Goal: Task Accomplishment & Management: Manage account settings

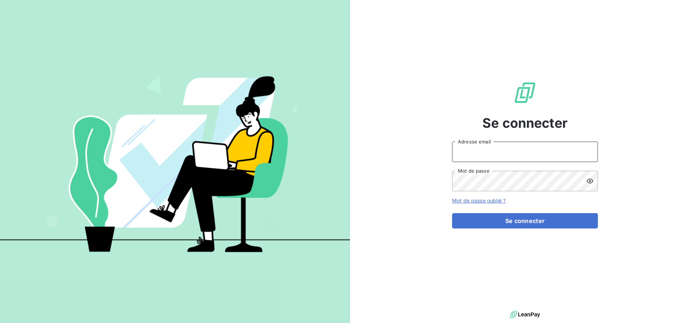
drag, startPoint x: 514, startPoint y: 157, endPoint x: 508, endPoint y: 158, distance: 5.8
click at [512, 157] on input "Adresse email" at bounding box center [525, 151] width 146 height 20
type input "[EMAIL_ADDRESS][DOMAIN_NAME]"
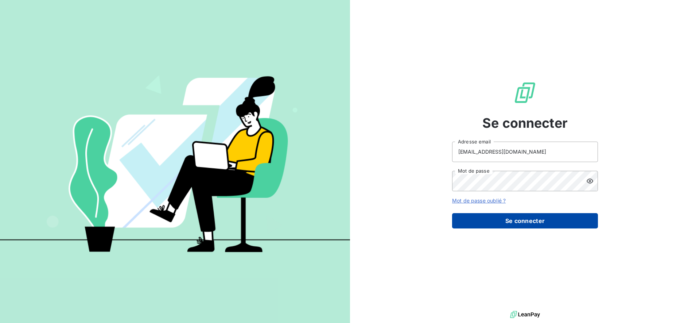
click at [544, 217] on button "Se connecter" at bounding box center [525, 220] width 146 height 15
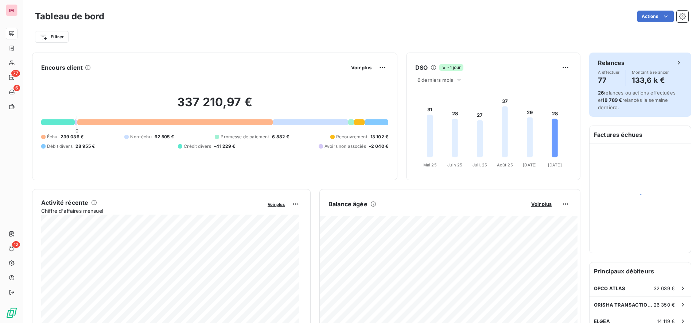
click at [667, 59] on div "Relances" at bounding box center [640, 62] width 85 height 9
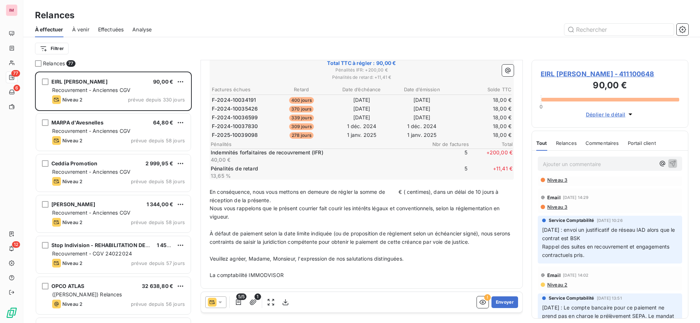
scroll to position [113, 0]
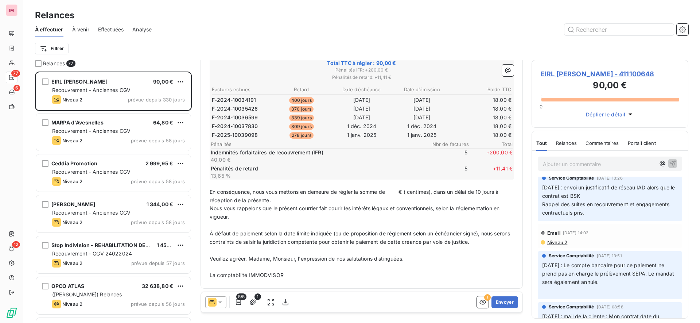
click at [142, 30] on span "Analyse" at bounding box center [141, 29] width 19 height 7
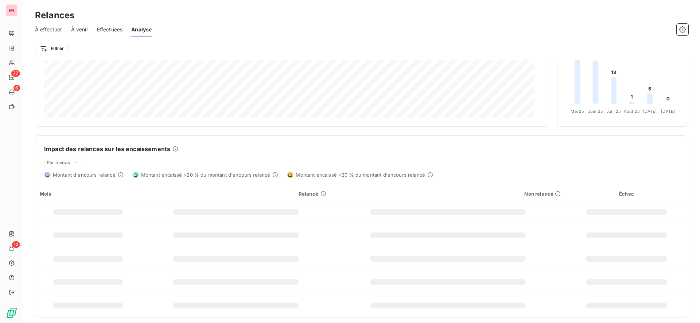
scroll to position [104, 0]
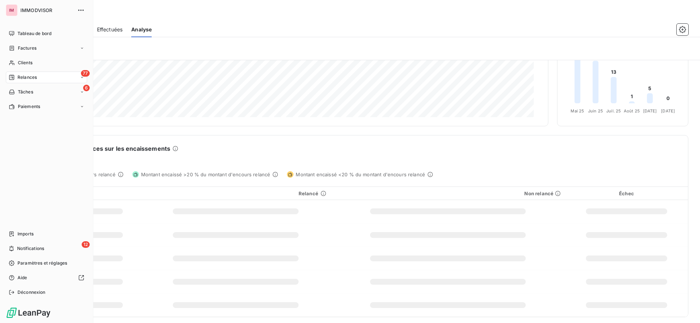
click at [34, 81] on div "77 Relances" at bounding box center [46, 77] width 81 height 12
click at [26, 166] on span "Paiements" at bounding box center [29, 165] width 22 height 7
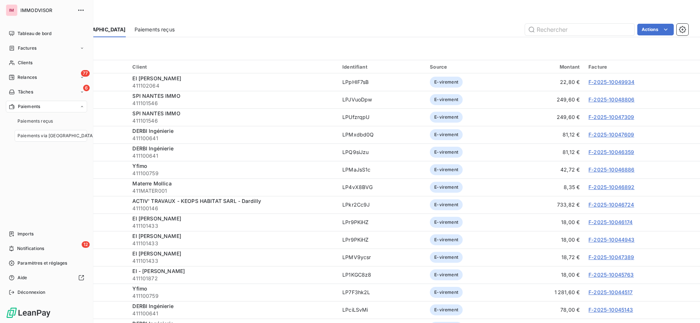
click at [36, 107] on span "Paiements" at bounding box center [29, 106] width 22 height 7
click at [24, 74] on span "Relances" at bounding box center [27, 77] width 19 height 7
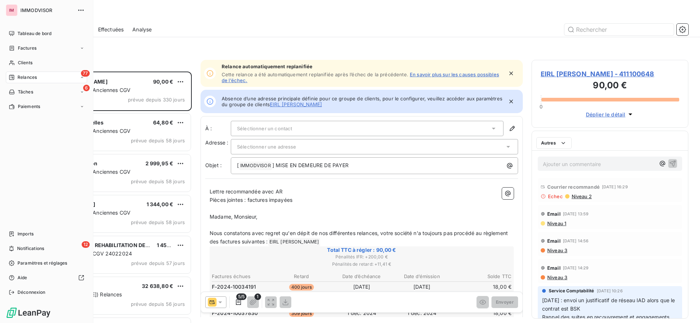
scroll to position [246, 151]
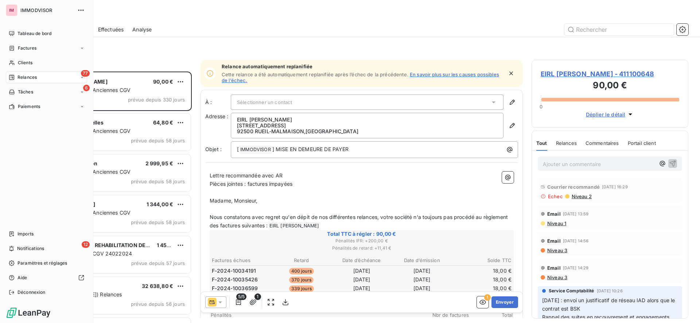
click at [23, 77] on span "Relances" at bounding box center [27, 77] width 19 height 7
click at [26, 106] on span "À venir" at bounding box center [25, 106] width 15 height 7
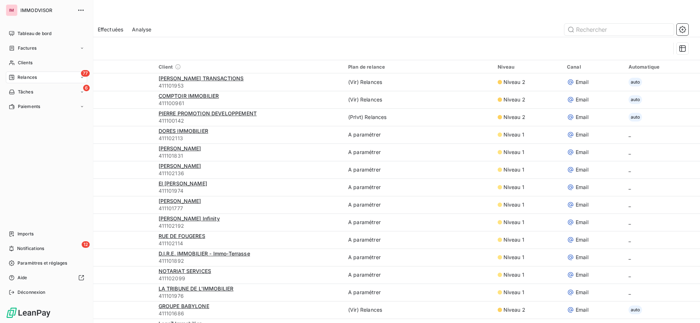
click at [30, 75] on span "Relances" at bounding box center [27, 77] width 19 height 7
click at [38, 263] on span "Paramètres et réglages" at bounding box center [43, 263] width 50 height 7
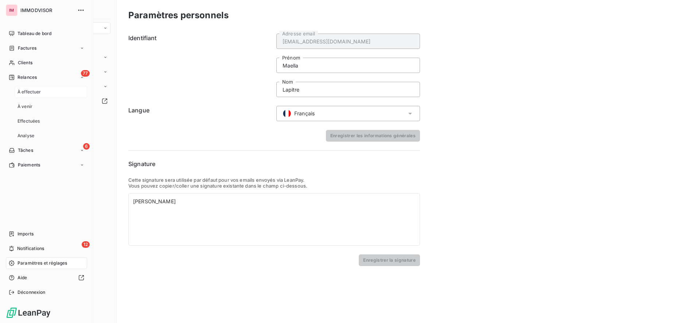
click at [36, 88] on div "À effectuer" at bounding box center [51, 92] width 73 height 12
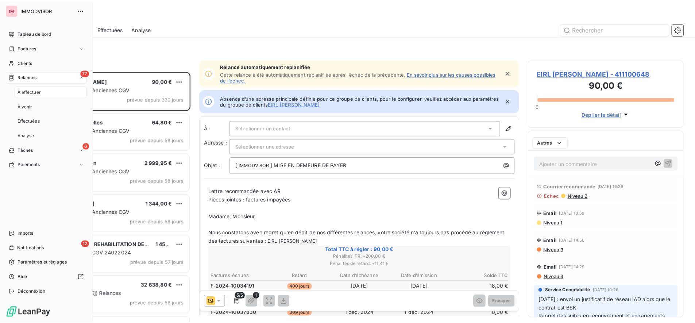
scroll to position [246, 151]
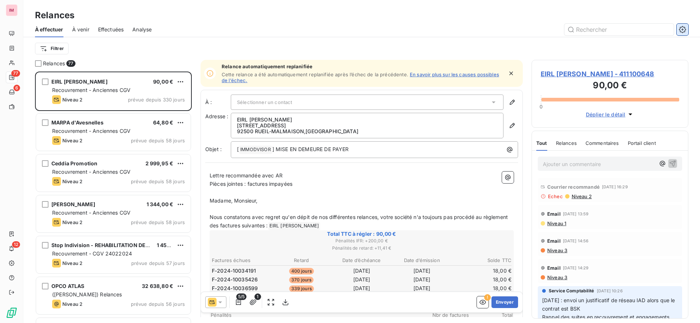
click at [688, 30] on div "À effectuer À venir Effectuées Analyse" at bounding box center [361, 29] width 677 height 15
click at [685, 30] on icon "button" at bounding box center [682, 29] width 7 height 7
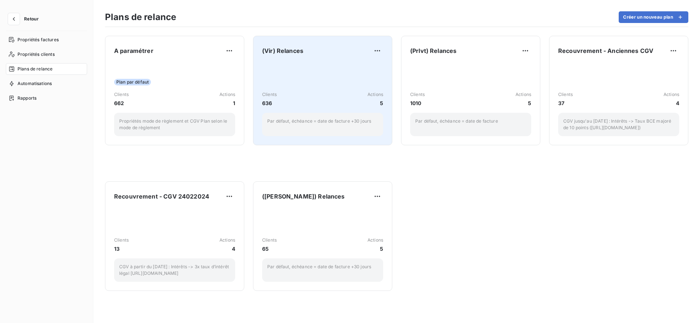
click at [301, 65] on div "Clients 636 Actions 5 Par défaut, échéance = date de facture +30 jours" at bounding box center [322, 99] width 121 height 74
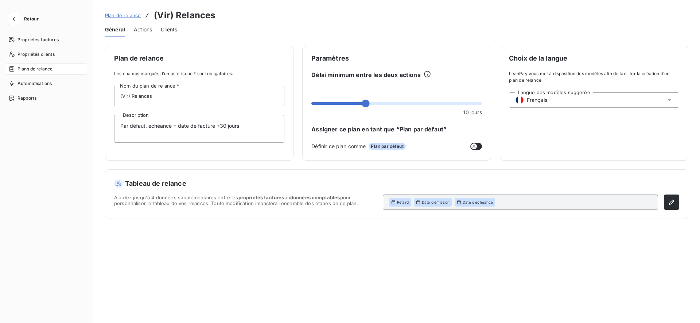
click at [122, 16] on span "Plan de relance" at bounding box center [123, 15] width 36 height 6
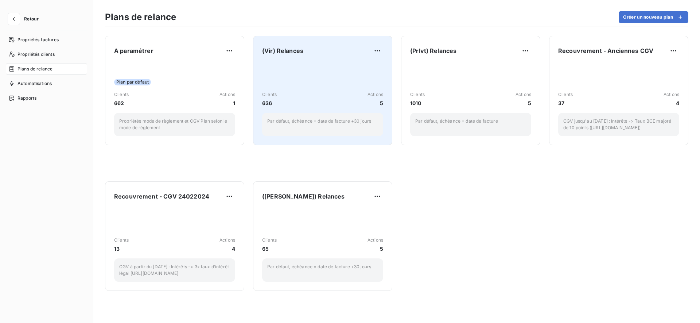
click at [304, 47] on div "(Vir) Relances" at bounding box center [322, 51] width 121 height 12
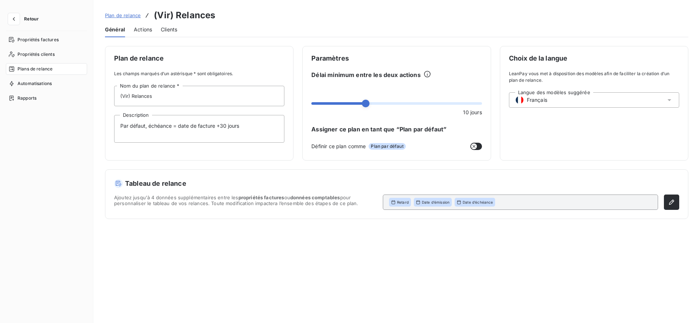
click at [144, 31] on span "Actions" at bounding box center [143, 29] width 18 height 7
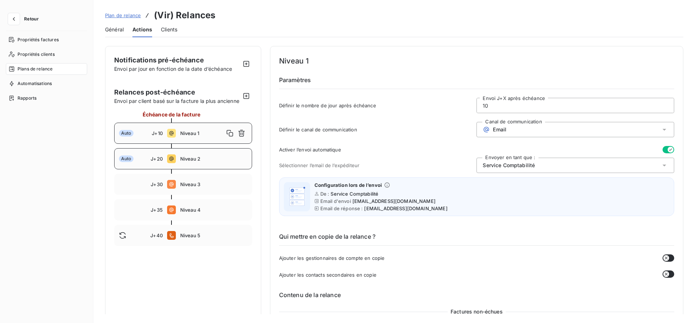
click at [183, 162] on span "Niveau 2" at bounding box center [213, 159] width 67 height 6
click at [185, 187] on span "Niveau 3" at bounding box center [213, 184] width 67 height 6
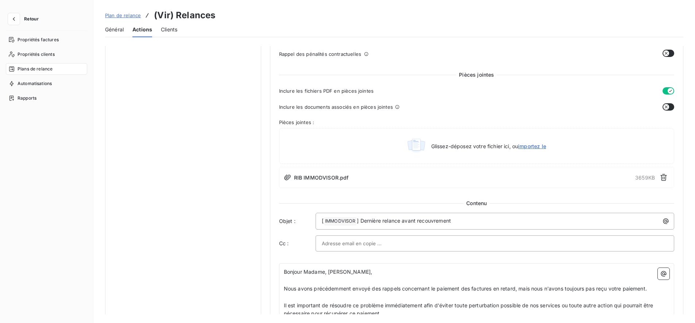
scroll to position [59, 0]
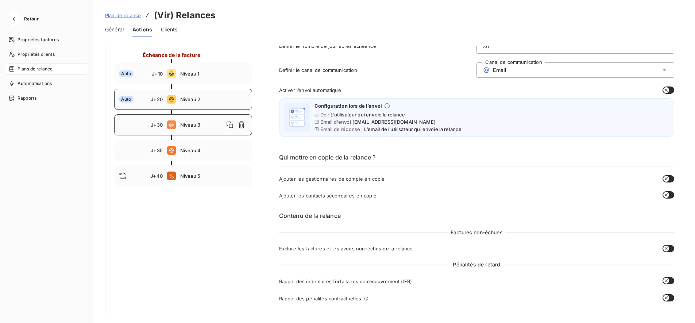
click at [198, 102] on span "Niveau 2" at bounding box center [213, 99] width 67 height 6
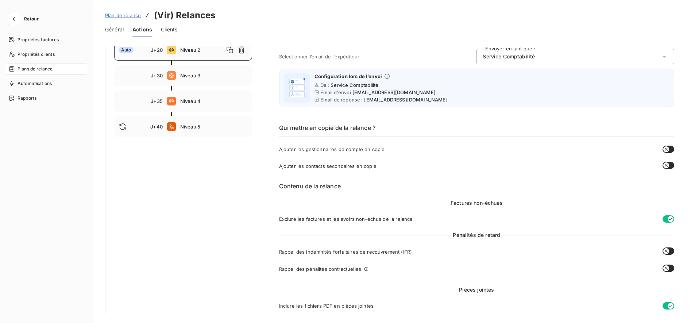
scroll to position [0, 0]
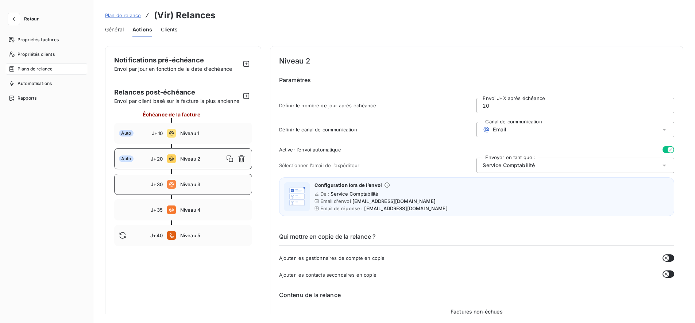
click at [209, 187] on span "Niveau 3" at bounding box center [213, 184] width 67 height 6
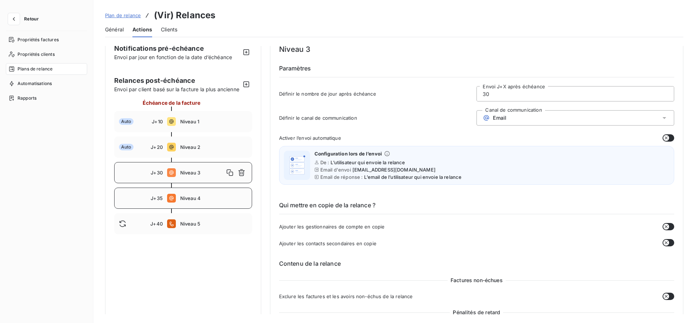
drag, startPoint x: 207, startPoint y: 206, endPoint x: 212, endPoint y: 206, distance: 4.8
click at [207, 201] on span "Niveau 4" at bounding box center [213, 198] width 67 height 6
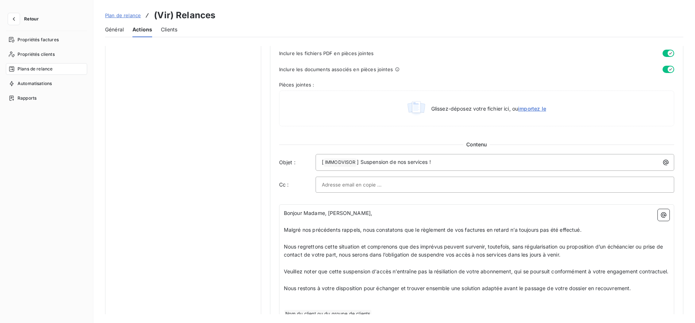
scroll to position [350, 0]
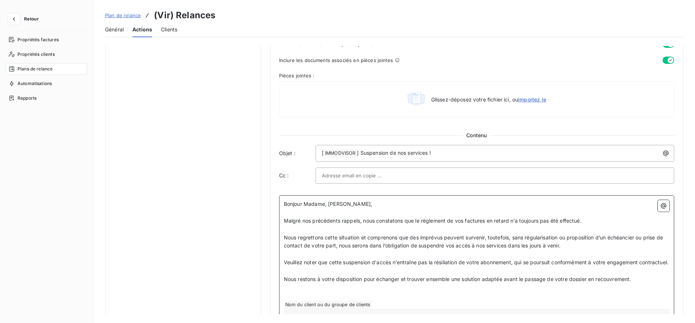
click at [518, 241] on p "Nous regrettons cette situation et comprenons que des imprévus peuvent survenir…" at bounding box center [476, 241] width 385 height 17
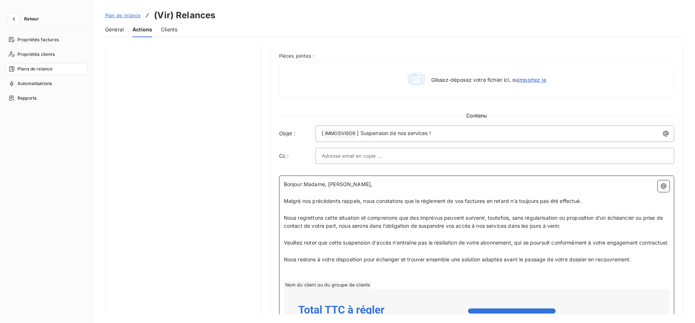
scroll to position [395, 0]
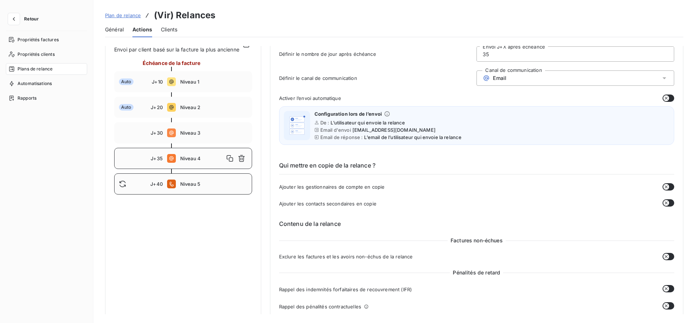
click at [199, 194] on div "J+40 Niveau 5" at bounding box center [183, 183] width 138 height 21
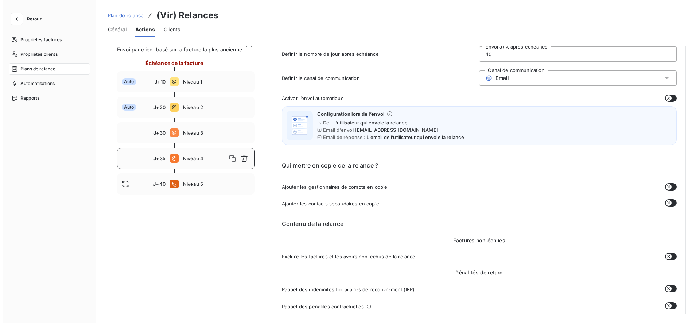
scroll to position [49, 0]
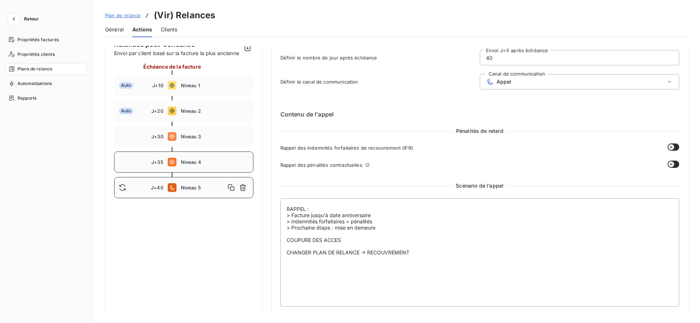
click at [178, 164] on div "J+35 Niveau 4" at bounding box center [183, 161] width 139 height 21
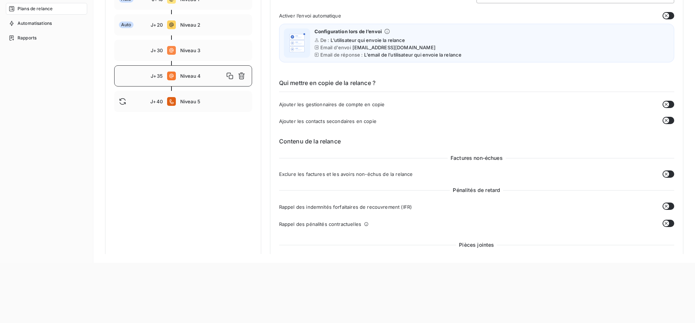
scroll to position [3, 0]
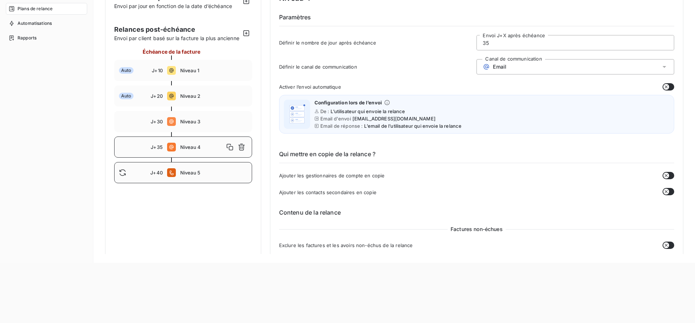
click at [198, 171] on div "J+40 Niveau 5" at bounding box center [183, 172] width 138 height 21
type input "40"
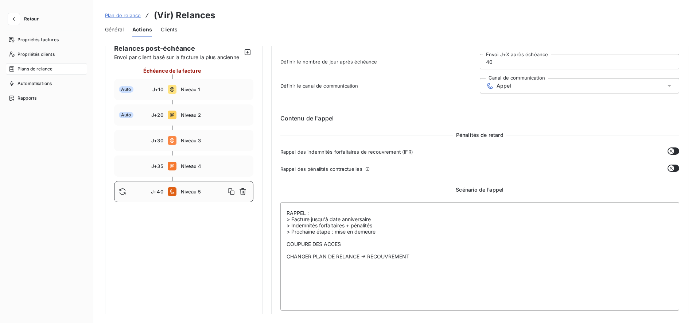
scroll to position [49, 0]
